Goal: Task Accomplishment & Management: Manage account settings

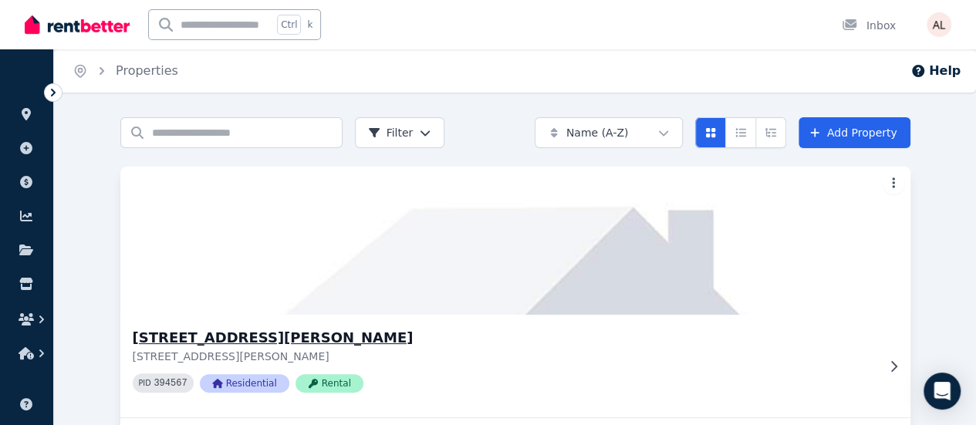
click at [270, 263] on img at bounding box center [514, 241] width 829 height 156
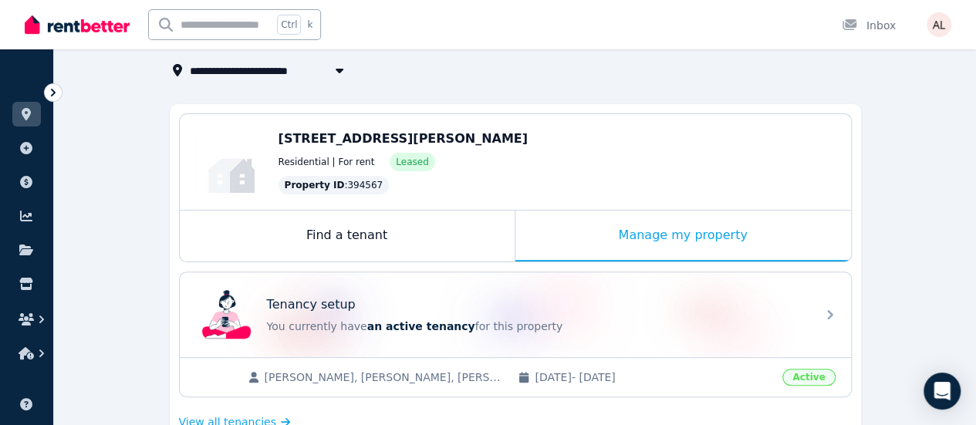
scroll to position [154, 0]
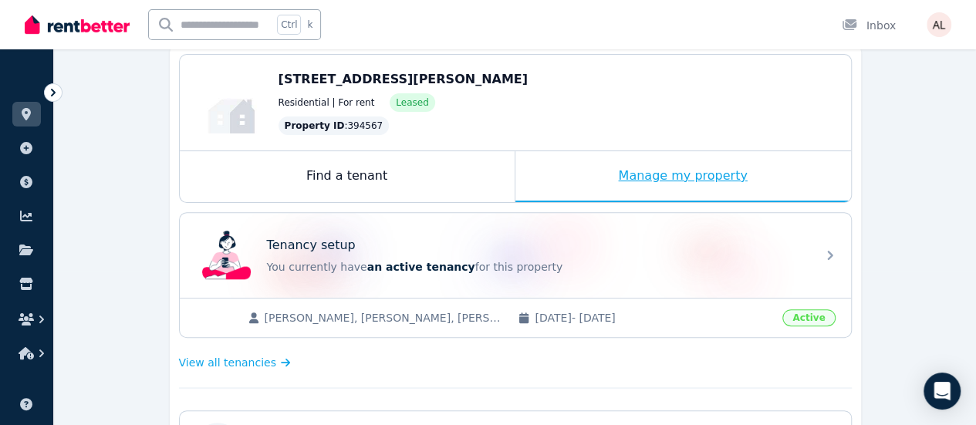
click at [612, 180] on div "Manage my property" at bounding box center [683, 176] width 336 height 51
click at [643, 178] on div "Manage my property" at bounding box center [683, 176] width 336 height 51
click at [728, 170] on div "Manage my property" at bounding box center [683, 176] width 336 height 51
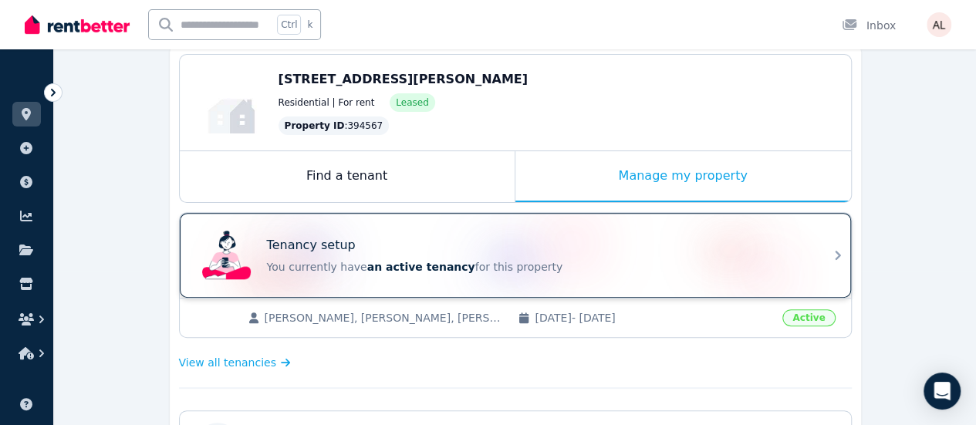
click at [424, 251] on div "Tenancy setup" at bounding box center [537, 245] width 540 height 19
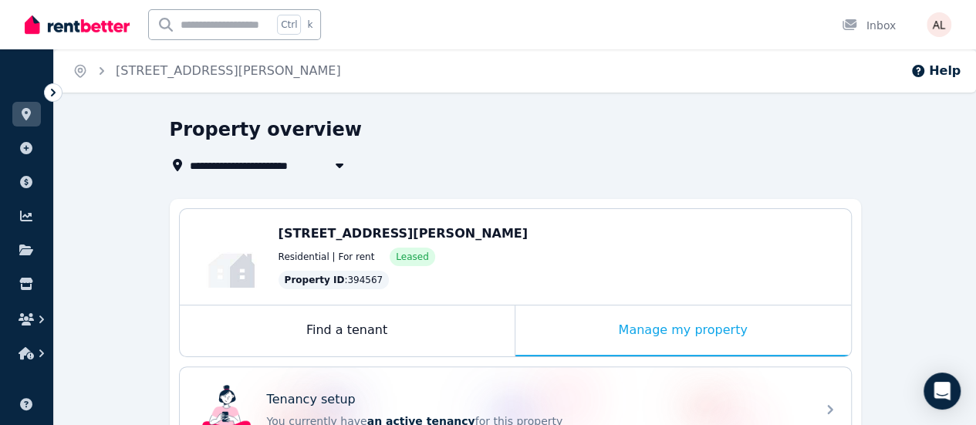
scroll to position [77, 0]
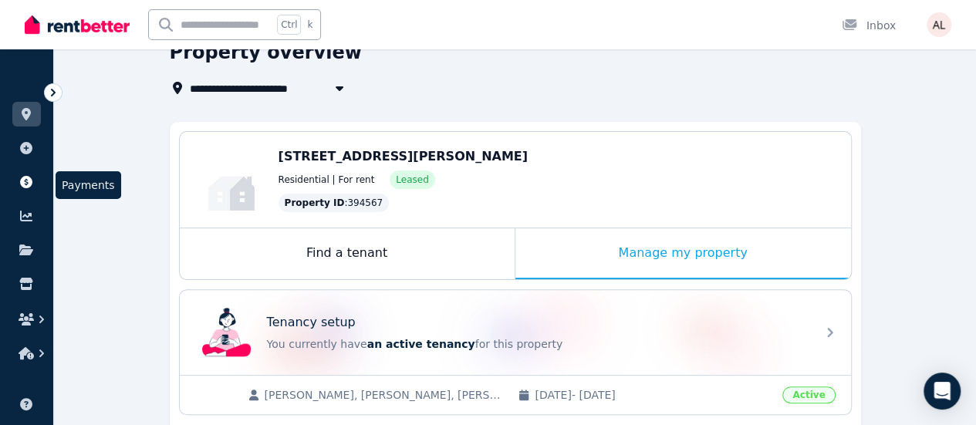
click at [29, 178] on icon at bounding box center [26, 182] width 12 height 12
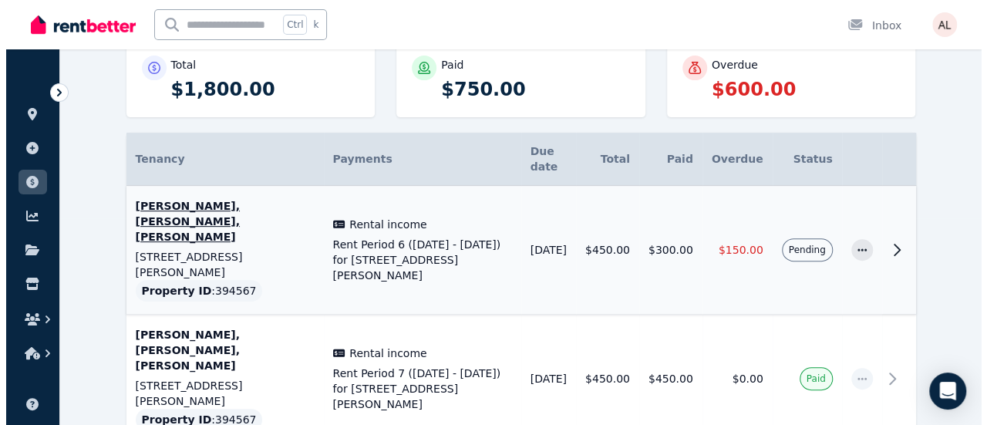
scroll to position [231, 0]
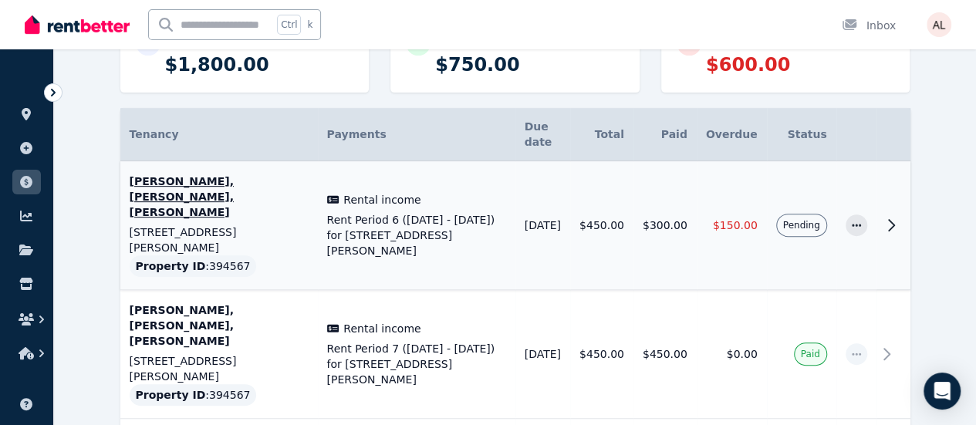
click at [569, 191] on td "[DATE]" at bounding box center [542, 225] width 55 height 129
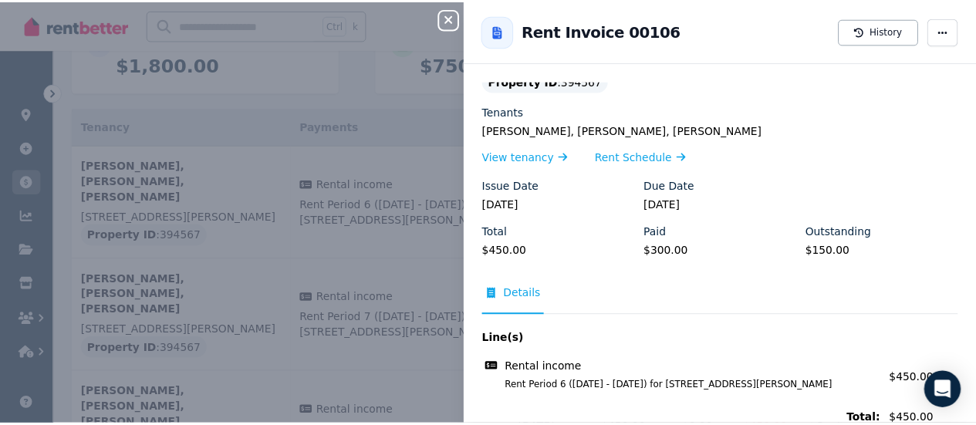
scroll to position [81, 0]
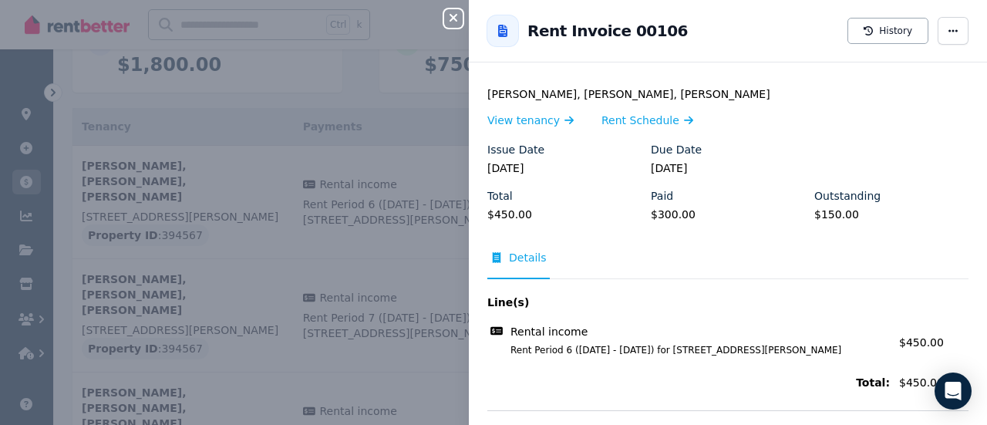
click at [846, 111] on div "View tenancy Rent Schedule" at bounding box center [727, 120] width 481 height 19
click at [955, 33] on span "button" at bounding box center [953, 31] width 31 height 28
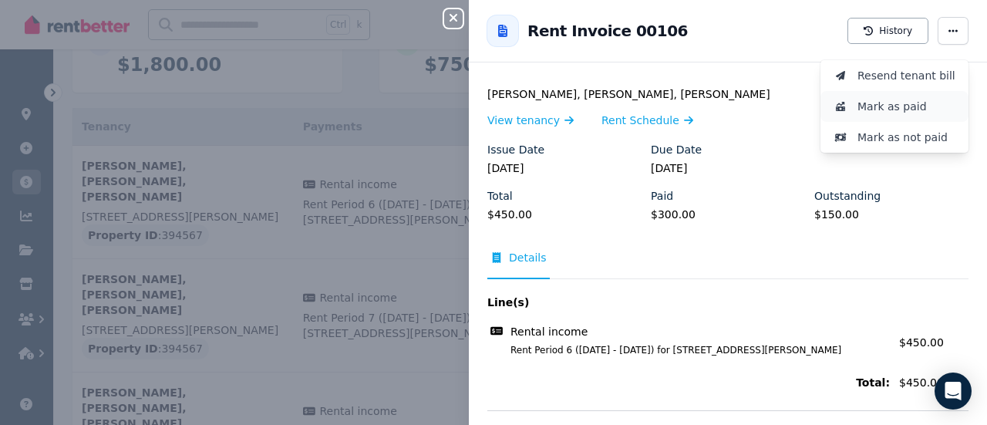
click at [881, 106] on span "Mark as paid" at bounding box center [907, 106] width 99 height 19
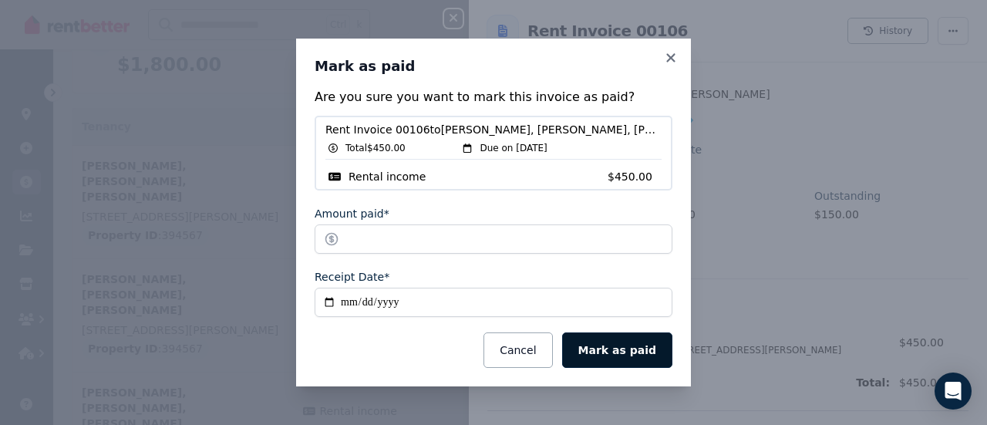
click at [629, 350] on button "Mark as paid" at bounding box center [617, 349] width 110 height 35
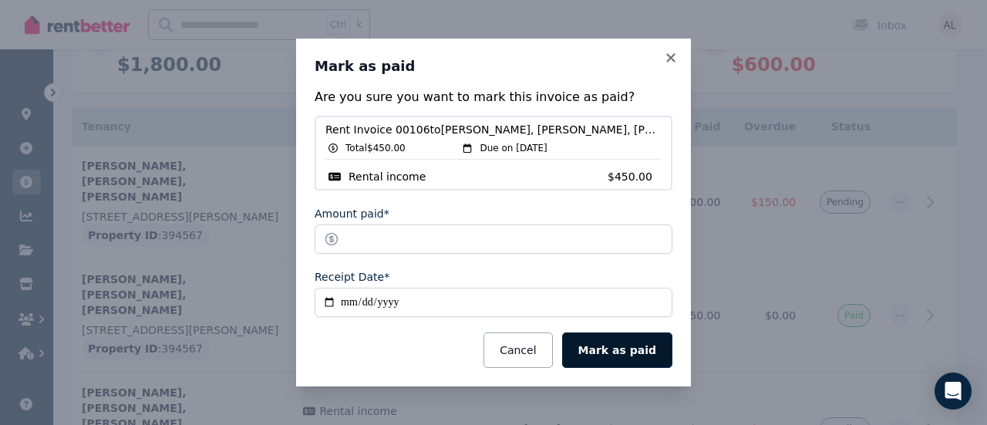
click at [626, 349] on button "Mark as paid" at bounding box center [617, 349] width 110 height 35
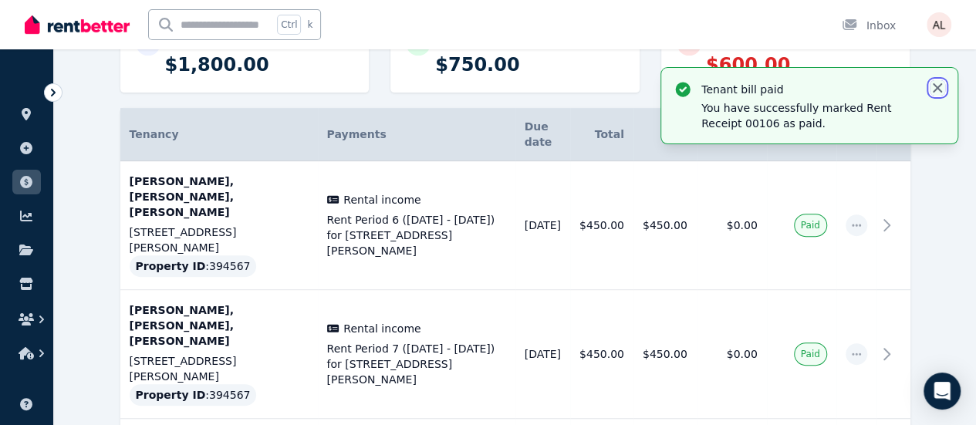
click at [933, 89] on icon "button" at bounding box center [936, 87] width 15 height 15
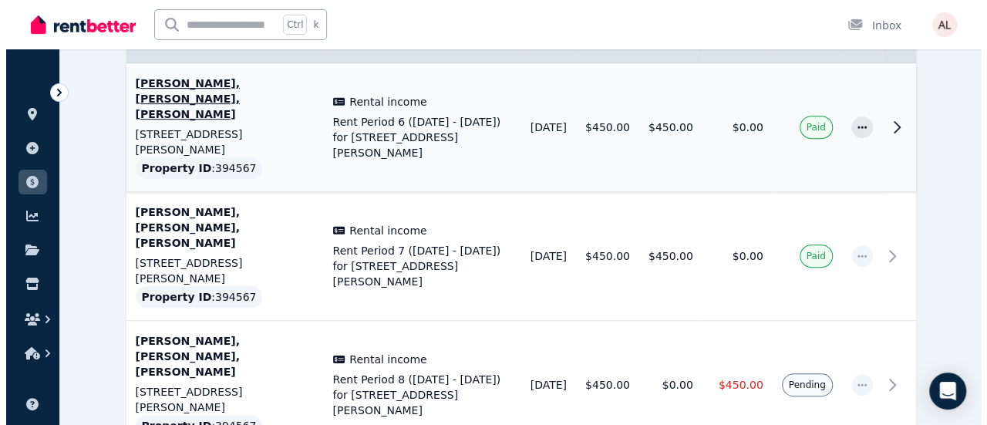
scroll to position [386, 0]
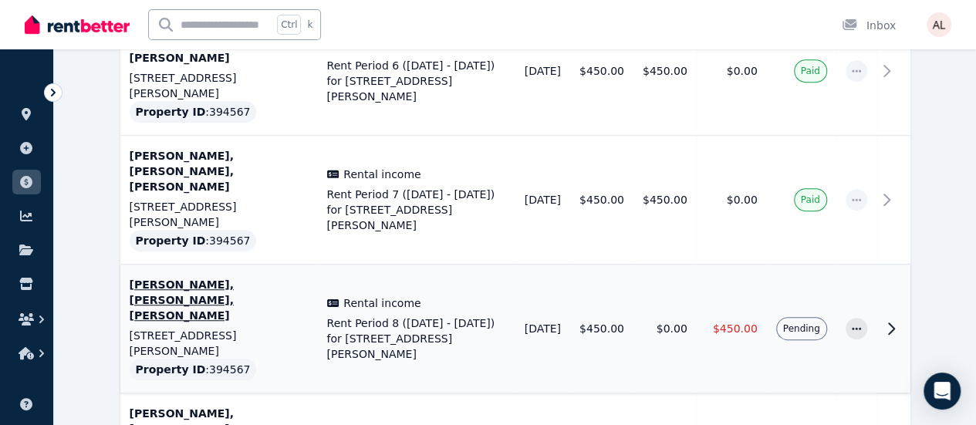
click at [751, 265] on td "$450.00" at bounding box center [731, 329] width 70 height 129
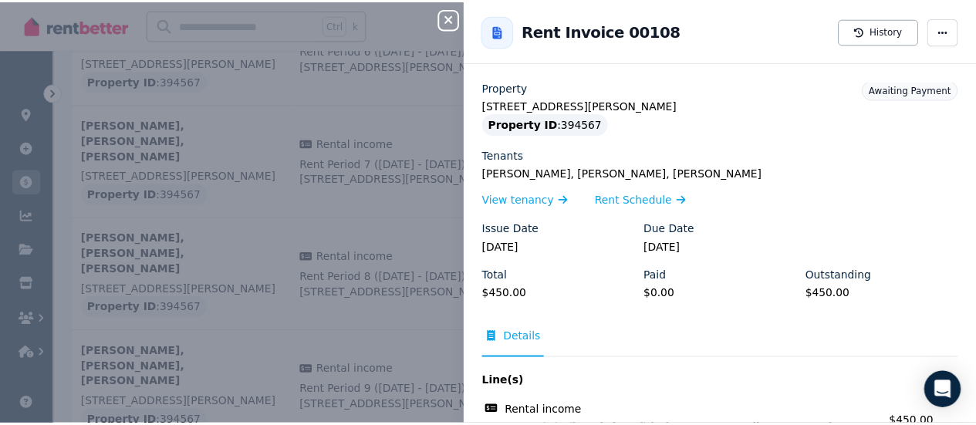
scroll to position [0, 0]
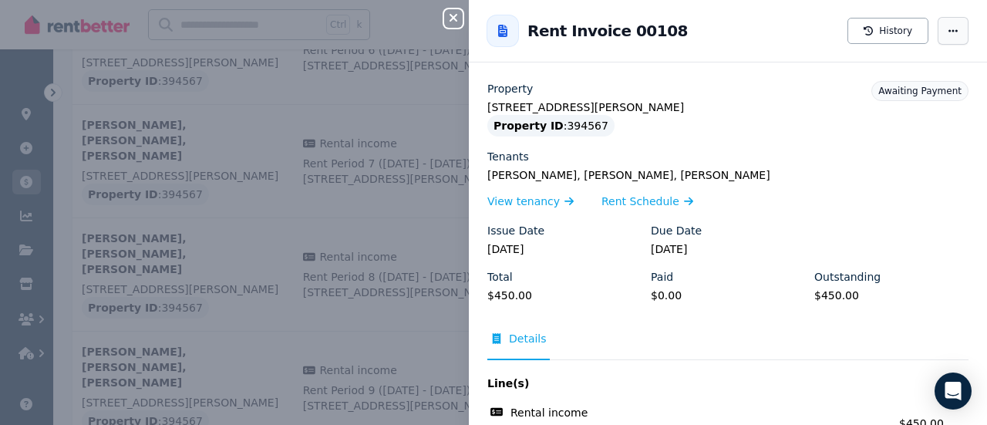
click at [949, 30] on icon "button" at bounding box center [953, 30] width 9 height 2
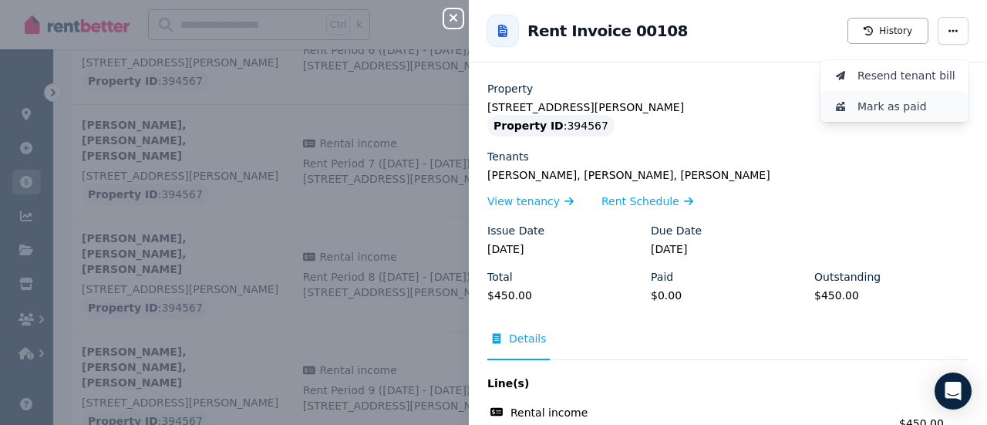
click at [880, 115] on span "Mark as paid" at bounding box center [907, 106] width 99 height 19
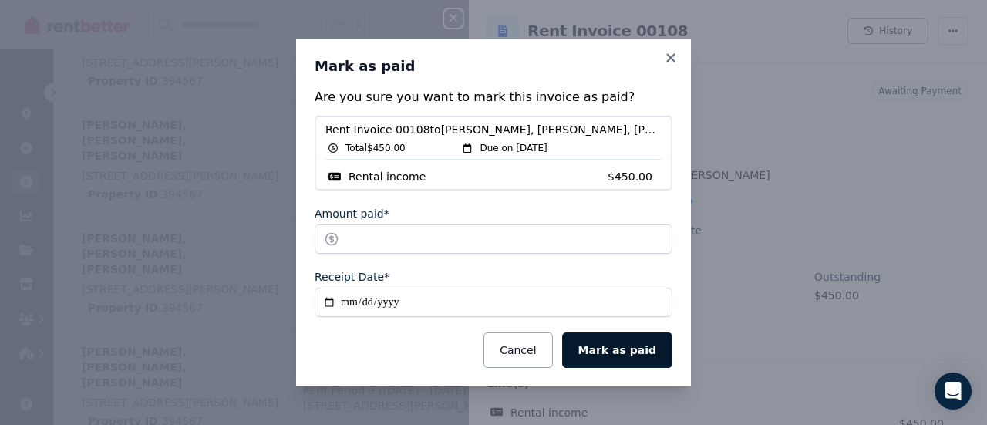
click at [617, 349] on button "Mark as paid" at bounding box center [617, 349] width 110 height 35
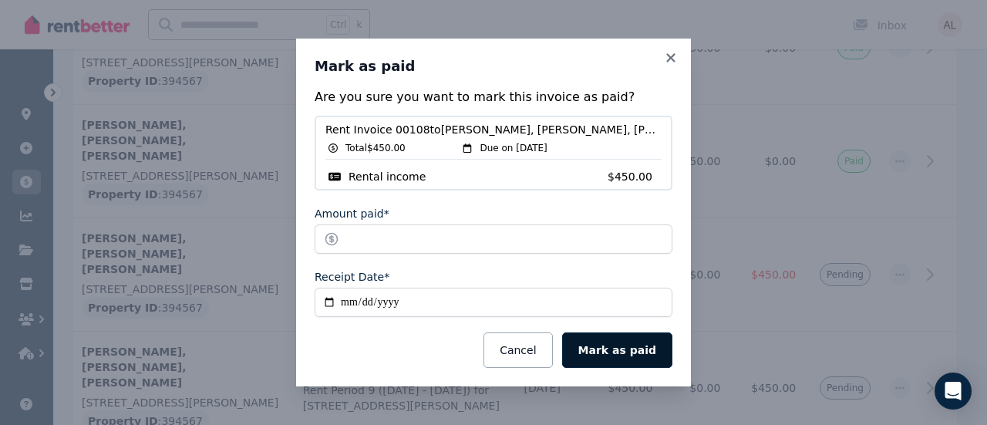
click at [626, 351] on button "Mark as paid" at bounding box center [617, 349] width 110 height 35
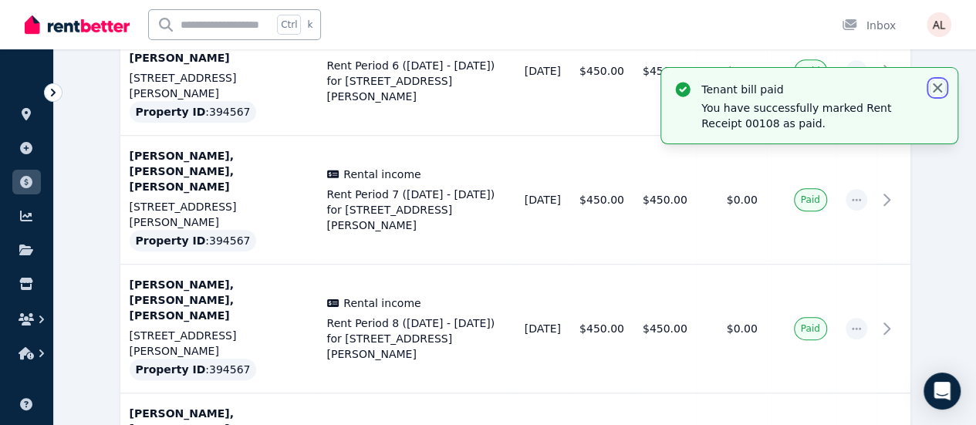
click at [932, 89] on icon "button" at bounding box center [936, 87] width 15 height 15
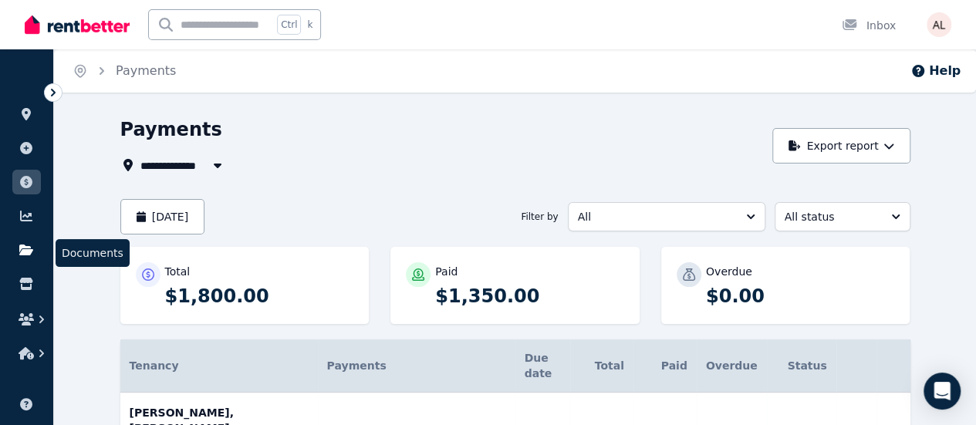
click at [24, 246] on icon at bounding box center [26, 249] width 14 height 11
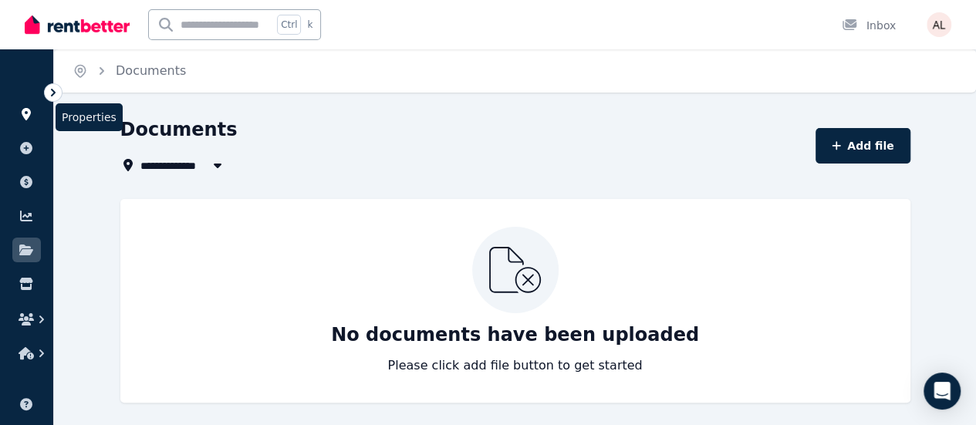
click at [28, 113] on icon at bounding box center [26, 114] width 9 height 12
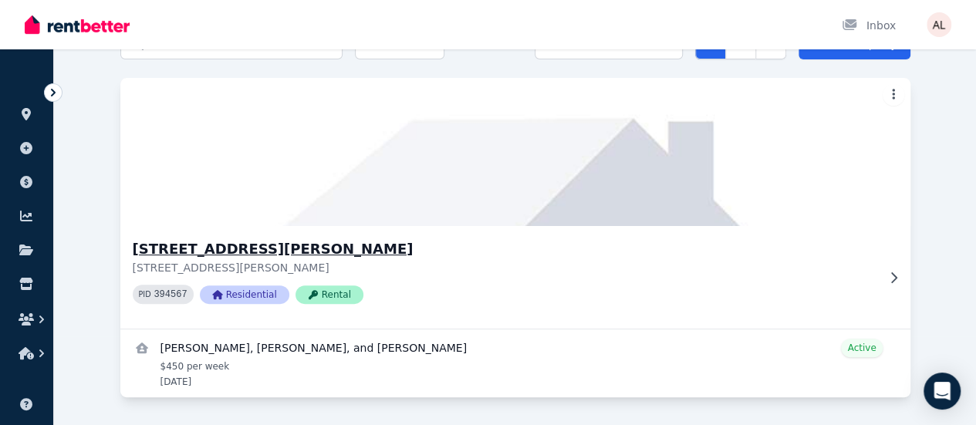
scroll to position [100, 0]
click at [211, 242] on h3 "[STREET_ADDRESS][PERSON_NAME]" at bounding box center [505, 249] width 744 height 22
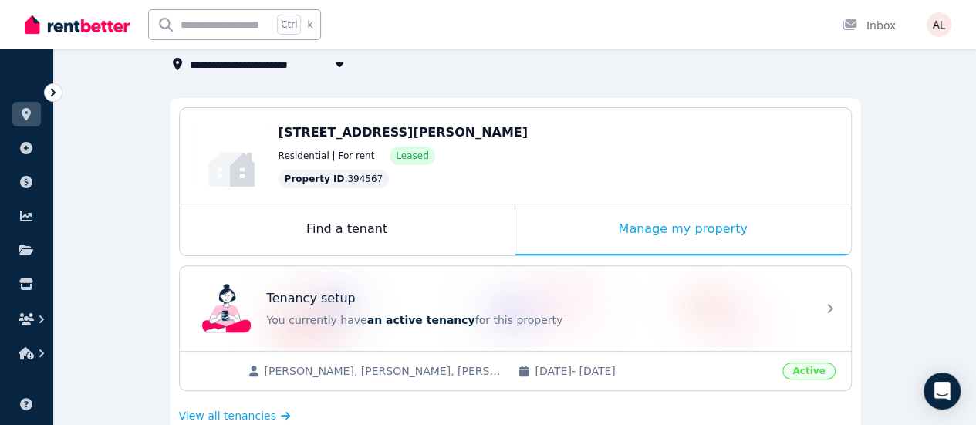
scroll to position [332, 0]
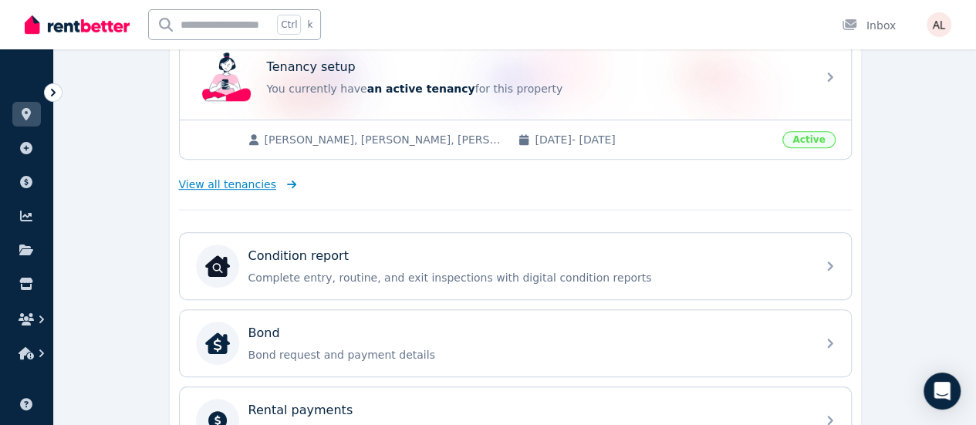
click at [241, 179] on span "View all tenancies" at bounding box center [227, 184] width 97 height 15
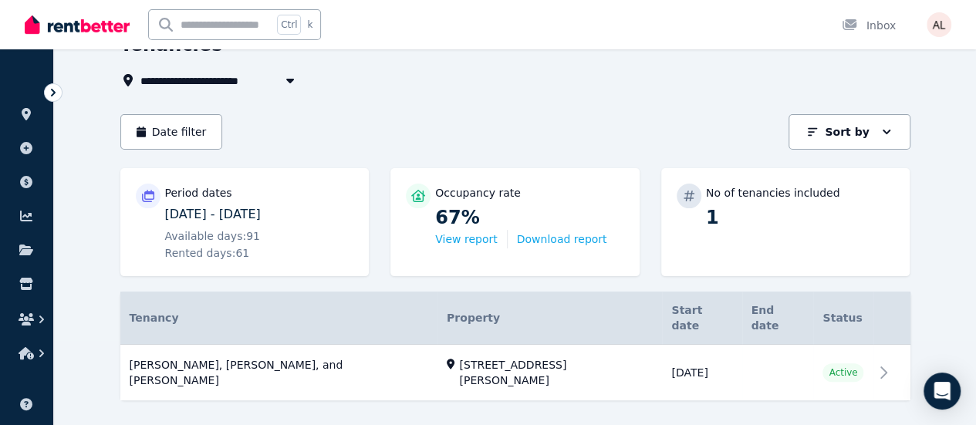
scroll to position [86, 0]
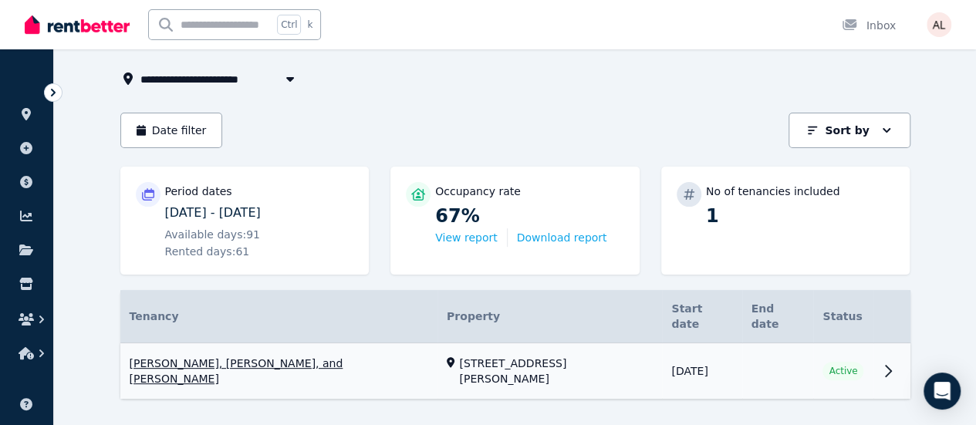
click at [685, 348] on link "View property details" at bounding box center [515, 371] width 790 height 56
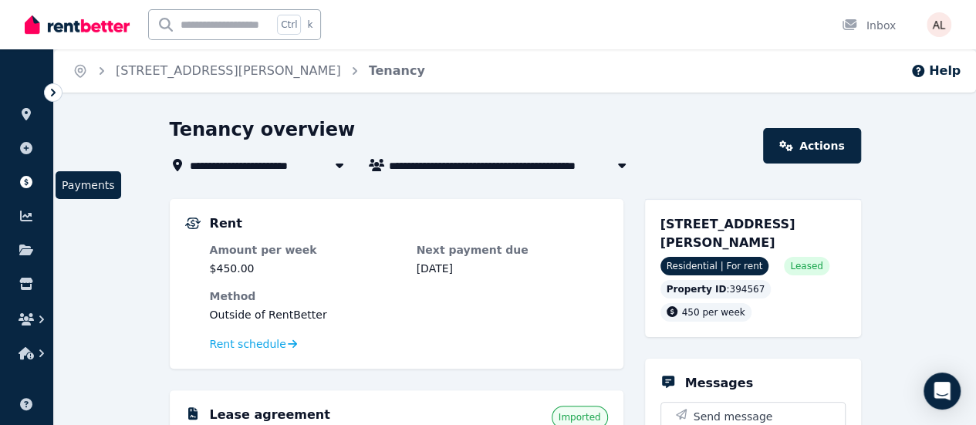
click at [25, 184] on icon at bounding box center [26, 182] width 15 height 12
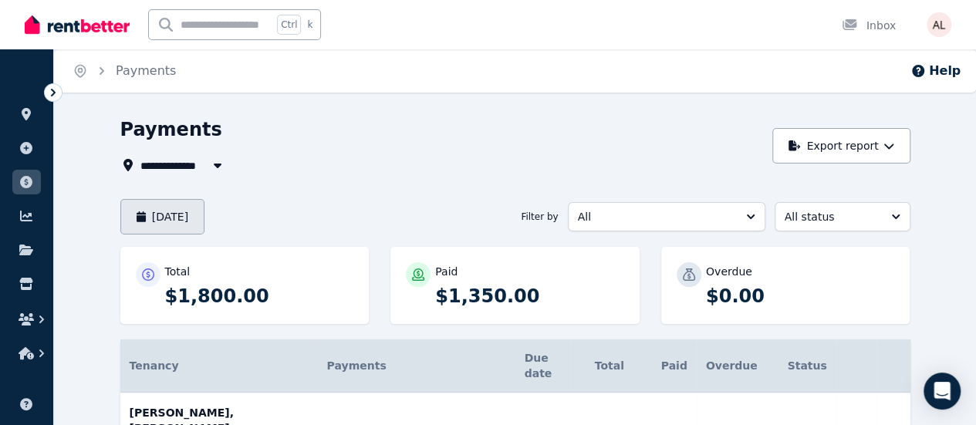
click at [153, 222] on button "[DATE]" at bounding box center [162, 216] width 85 height 35
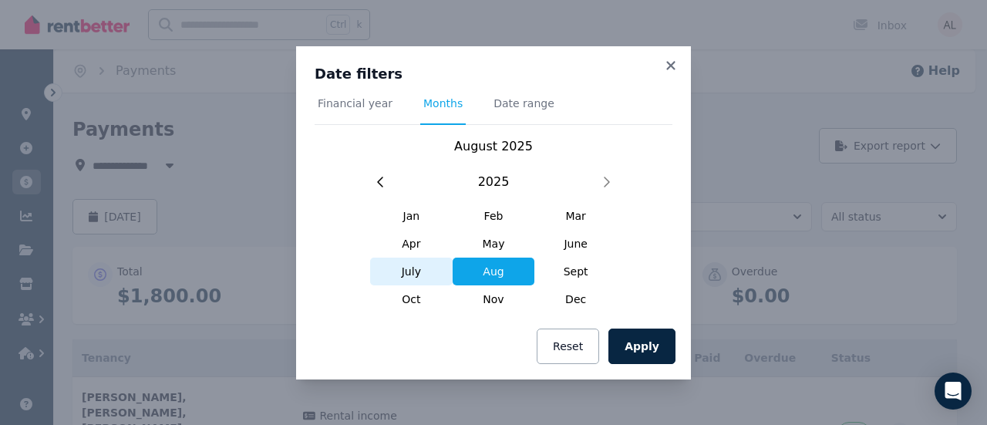
click at [420, 275] on span "July" at bounding box center [411, 272] width 83 height 28
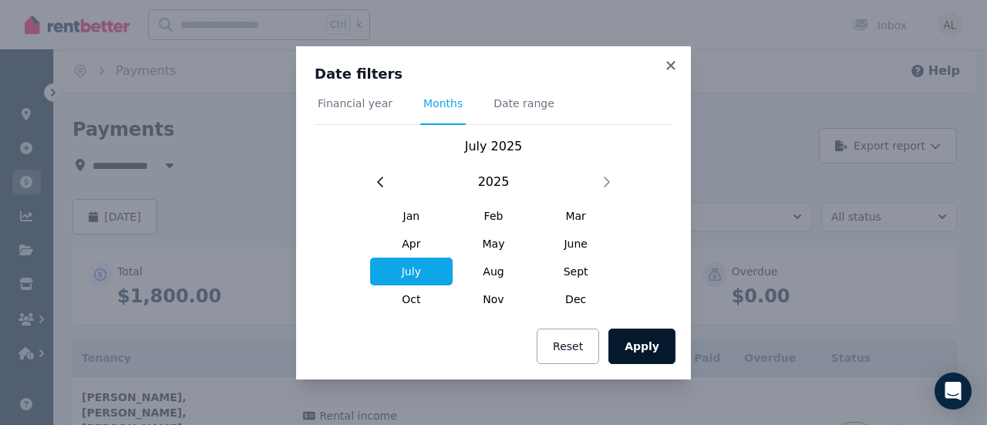
click at [646, 351] on button "Apply" at bounding box center [642, 346] width 67 height 35
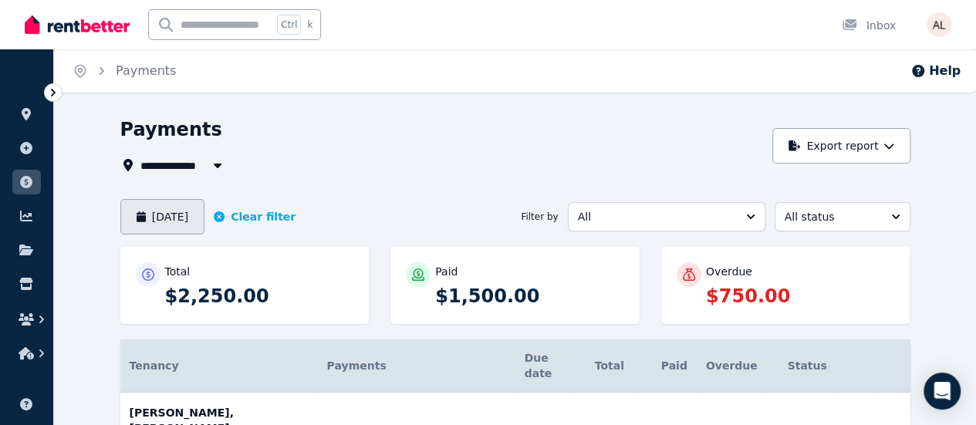
click at [146, 215] on button "[DATE]" at bounding box center [162, 216] width 85 height 35
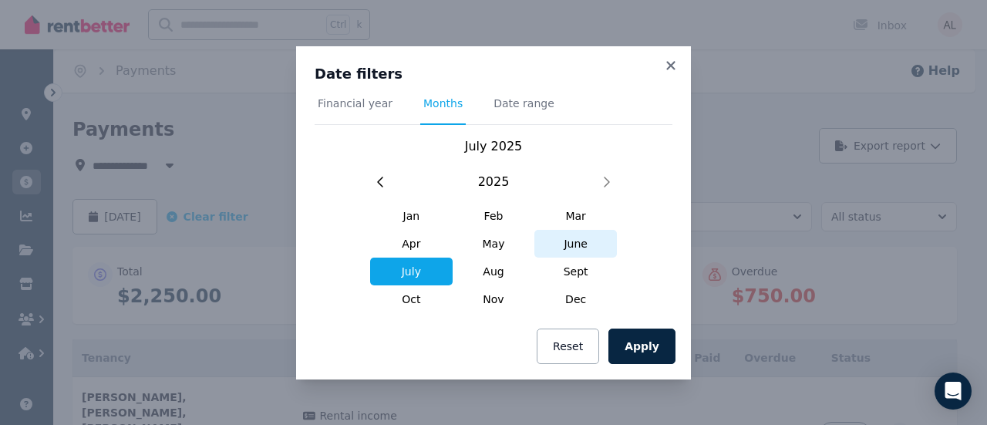
click at [574, 251] on span "June" at bounding box center [576, 244] width 83 height 28
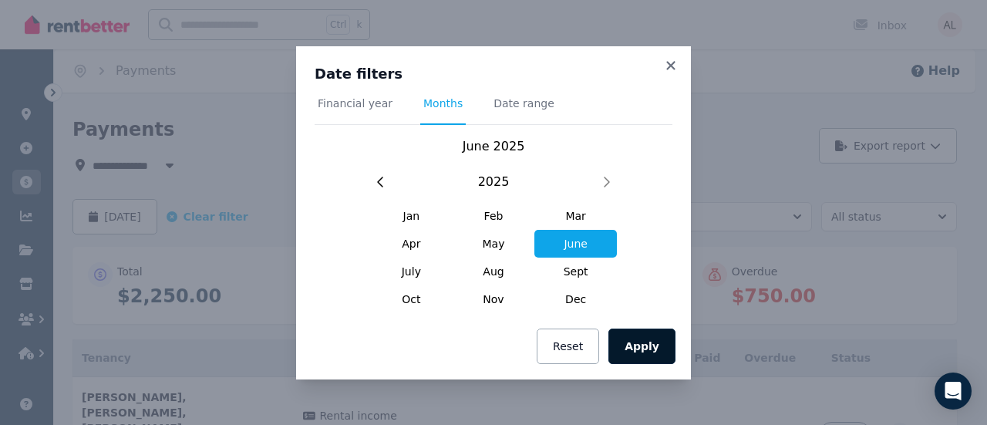
click at [643, 348] on button "Apply" at bounding box center [642, 346] width 67 height 35
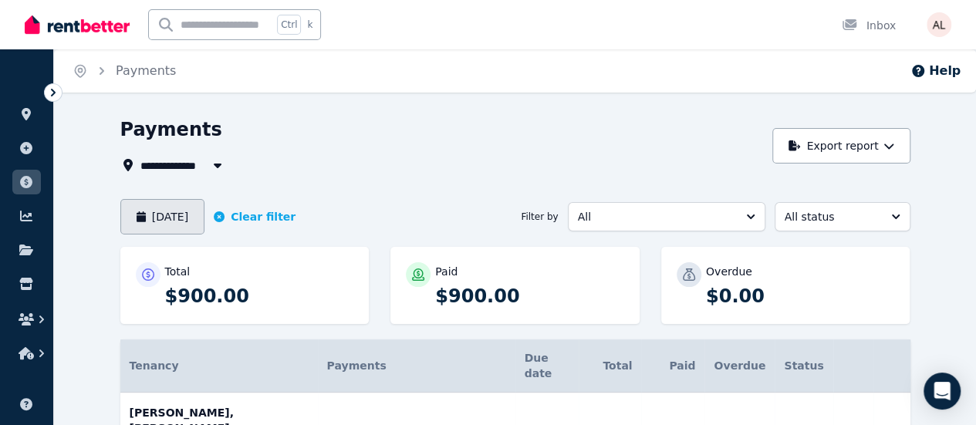
click at [137, 211] on button "[DATE]" at bounding box center [162, 216] width 85 height 35
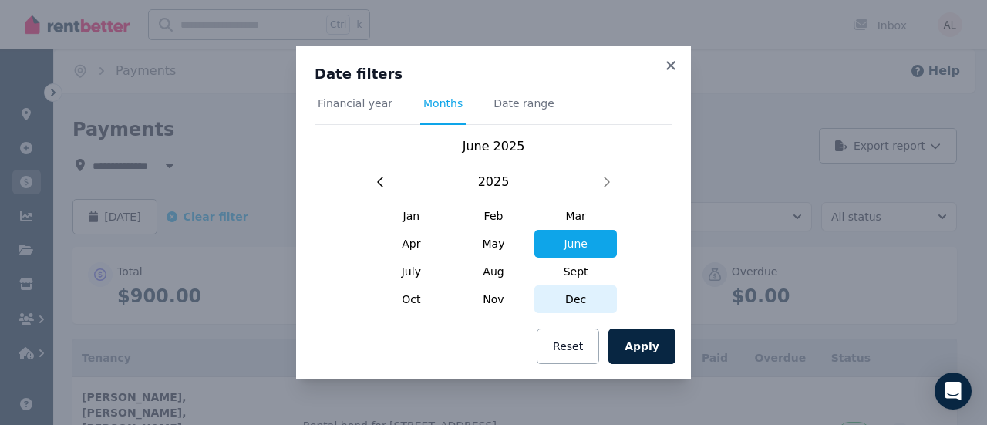
drag, startPoint x: 403, startPoint y: 268, endPoint x: 597, endPoint y: 311, distance: 198.9
click at [403, 268] on span "July" at bounding box center [411, 272] width 83 height 28
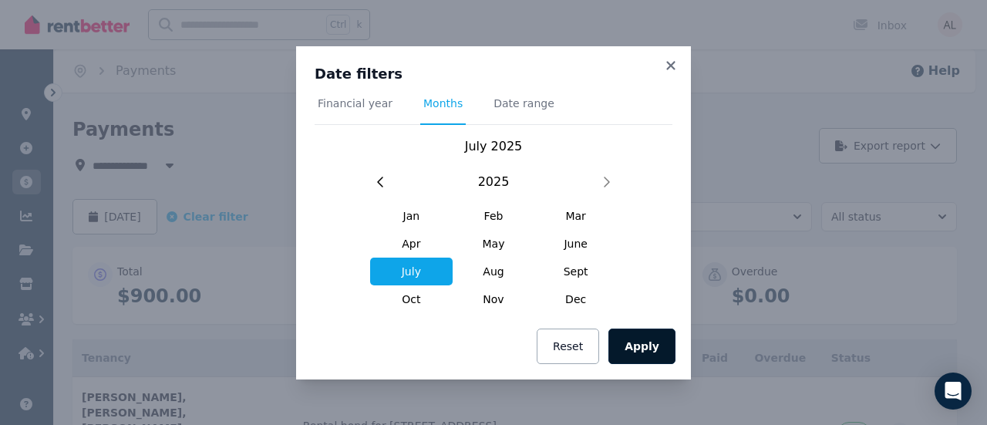
click at [657, 347] on button "Apply" at bounding box center [642, 346] width 67 height 35
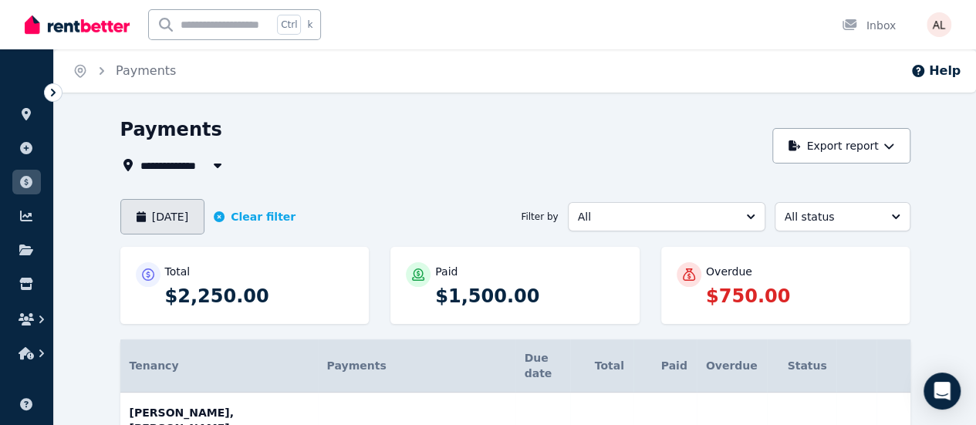
click at [142, 209] on button "[DATE]" at bounding box center [162, 216] width 85 height 35
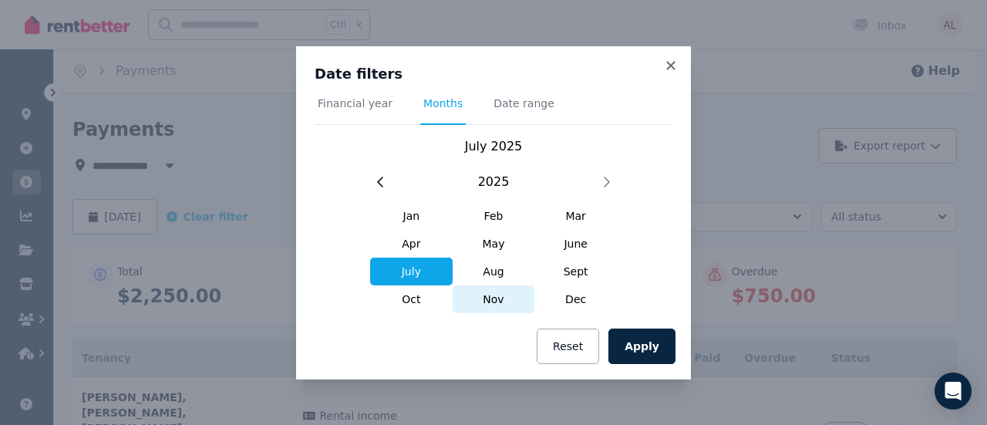
drag, startPoint x: 498, startPoint y: 265, endPoint x: 524, endPoint y: 290, distance: 36.5
click at [500, 265] on span "Aug" at bounding box center [494, 272] width 83 height 28
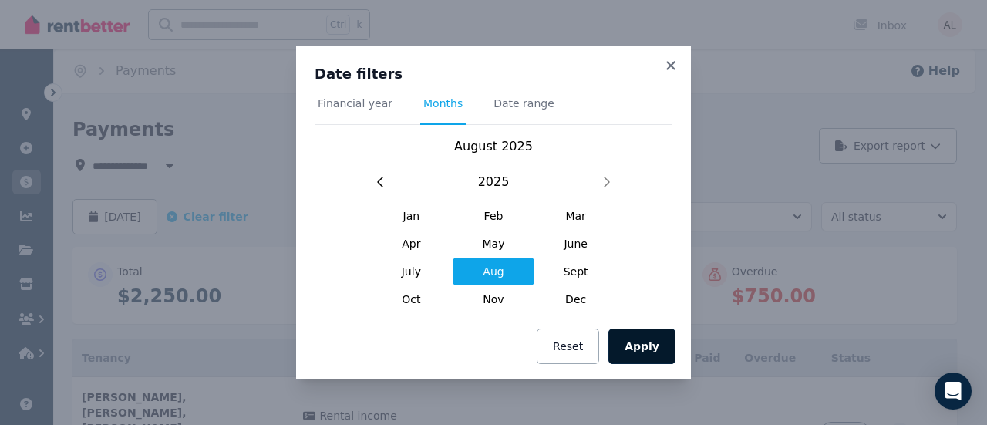
click at [631, 349] on button "Apply" at bounding box center [642, 346] width 67 height 35
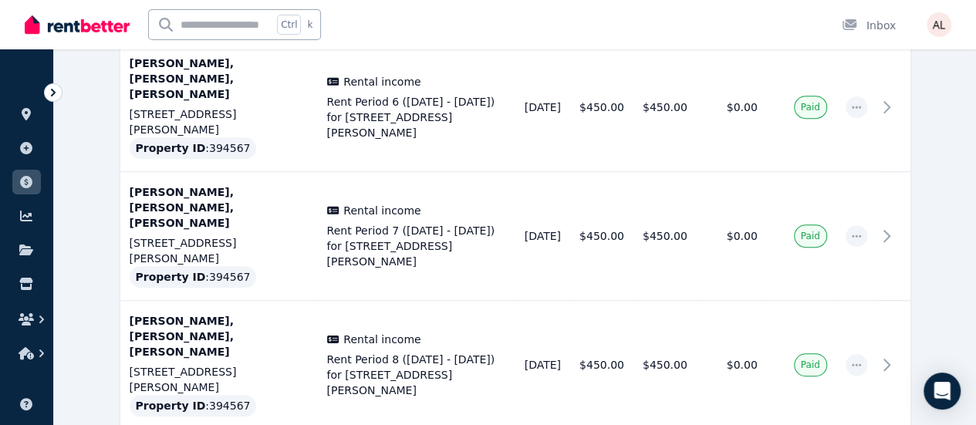
scroll to position [380, 0]
